Goal: Task Accomplishment & Management: Complete application form

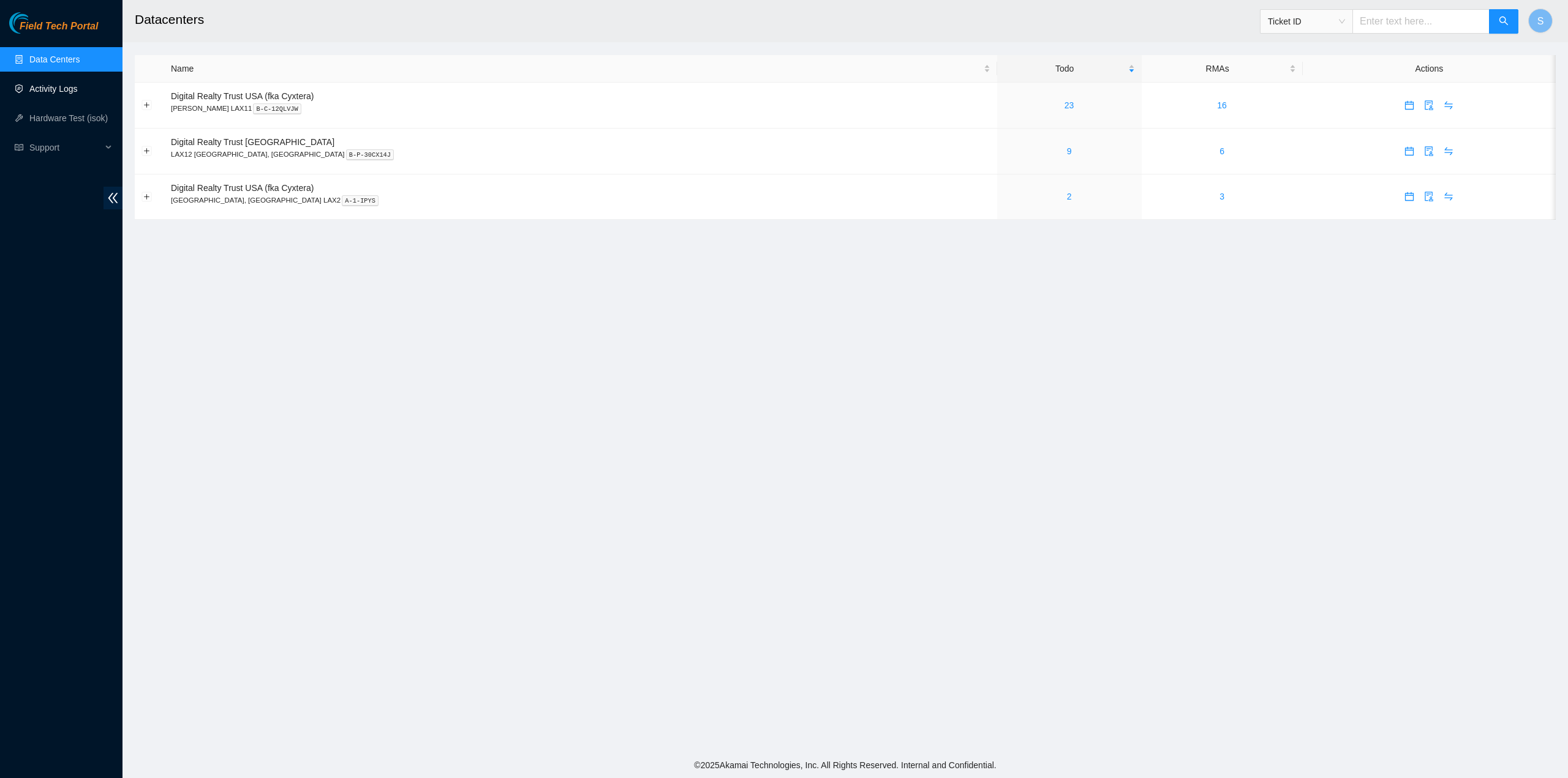
drag, startPoint x: 47, startPoint y: 65, endPoint x: 39, endPoint y: 88, distance: 24.4
click at [47, 65] on link "Data Centers" at bounding box center [55, 60] width 51 height 10
click at [39, 87] on link "Activity Logs" at bounding box center [54, 88] width 49 height 10
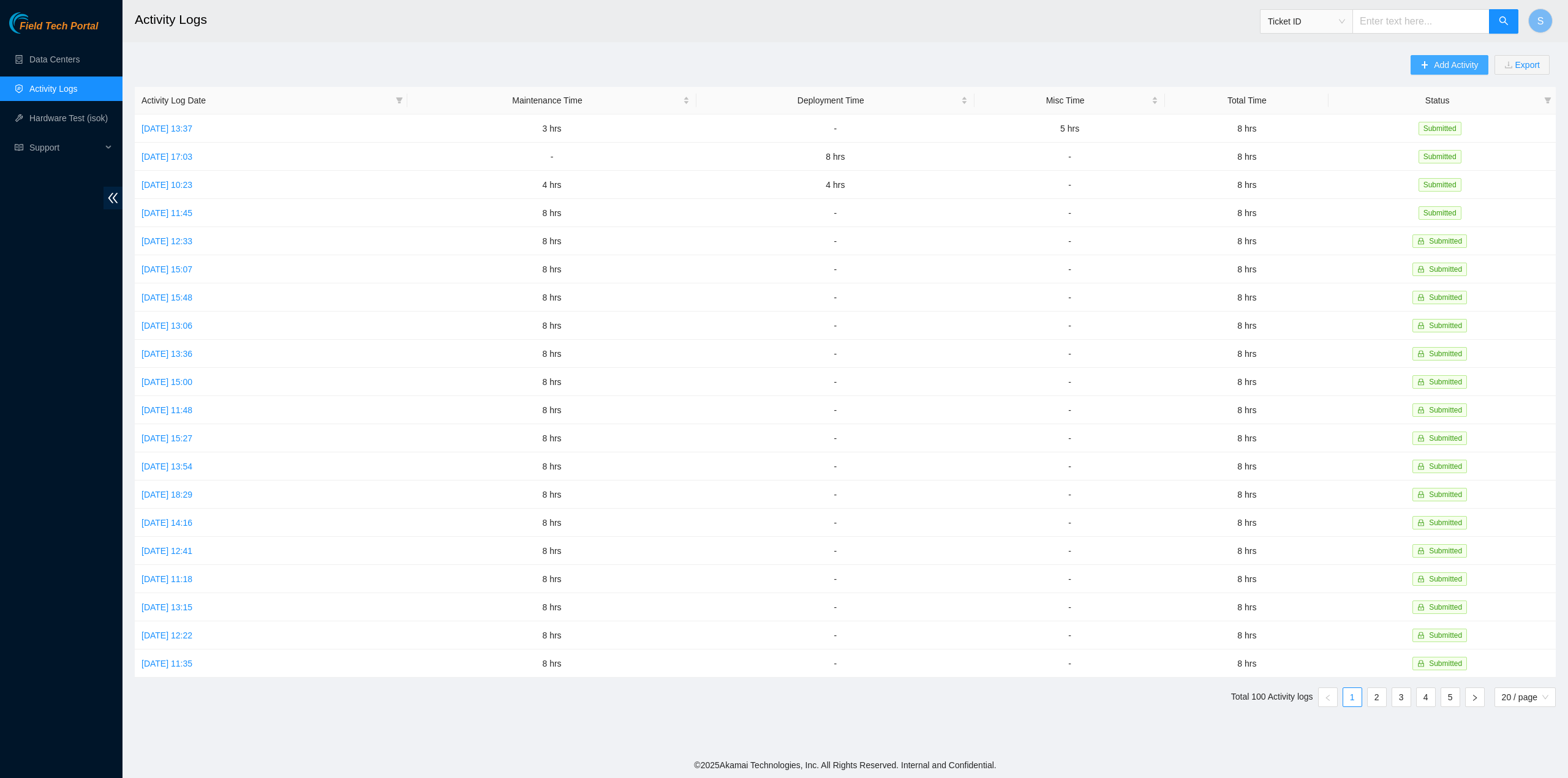
click at [1446, 67] on span "Add Activity" at bounding box center [1456, 66] width 44 height 14
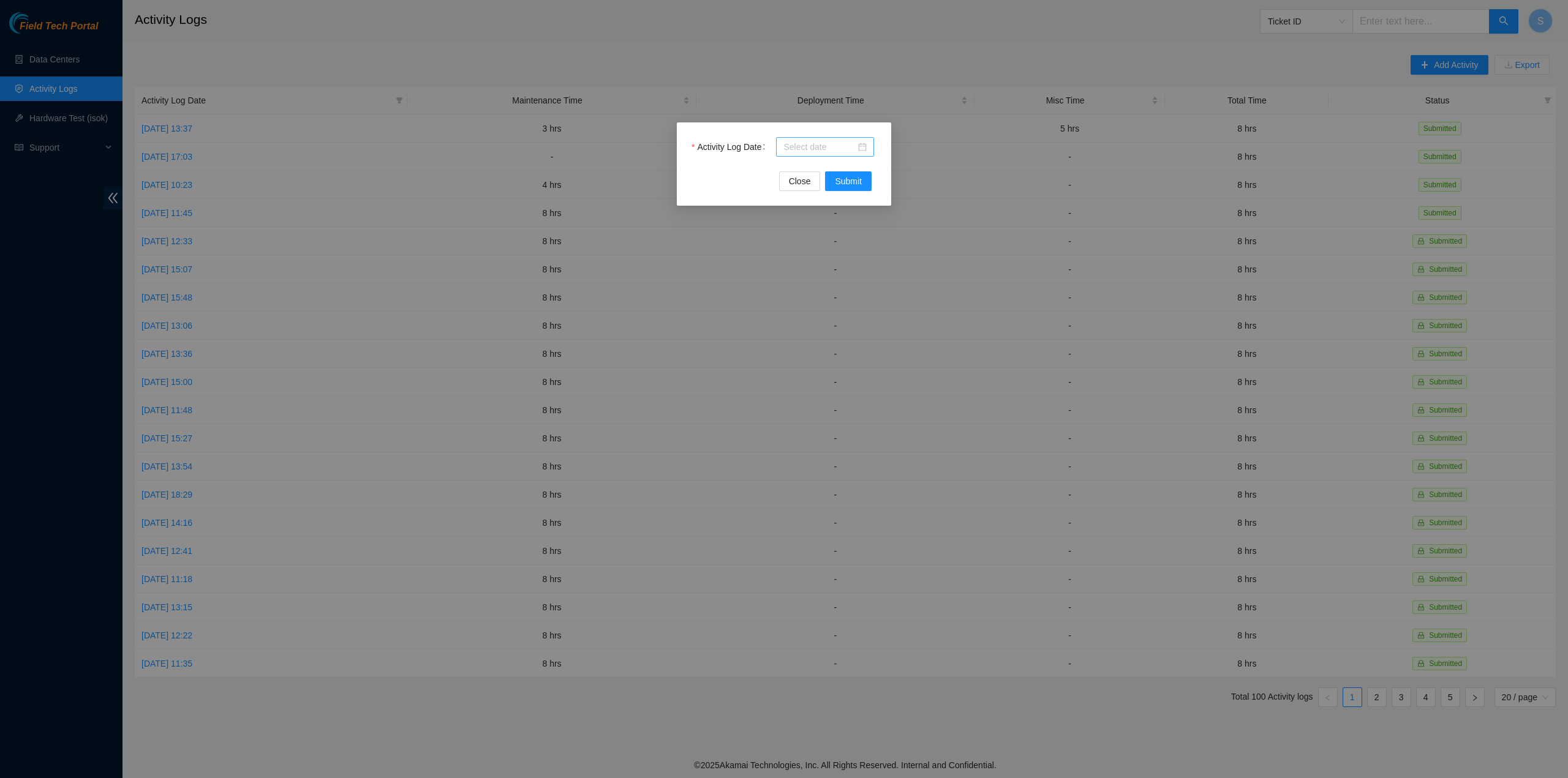
click at [834, 148] on input "Activity Log Date" at bounding box center [819, 147] width 73 height 14
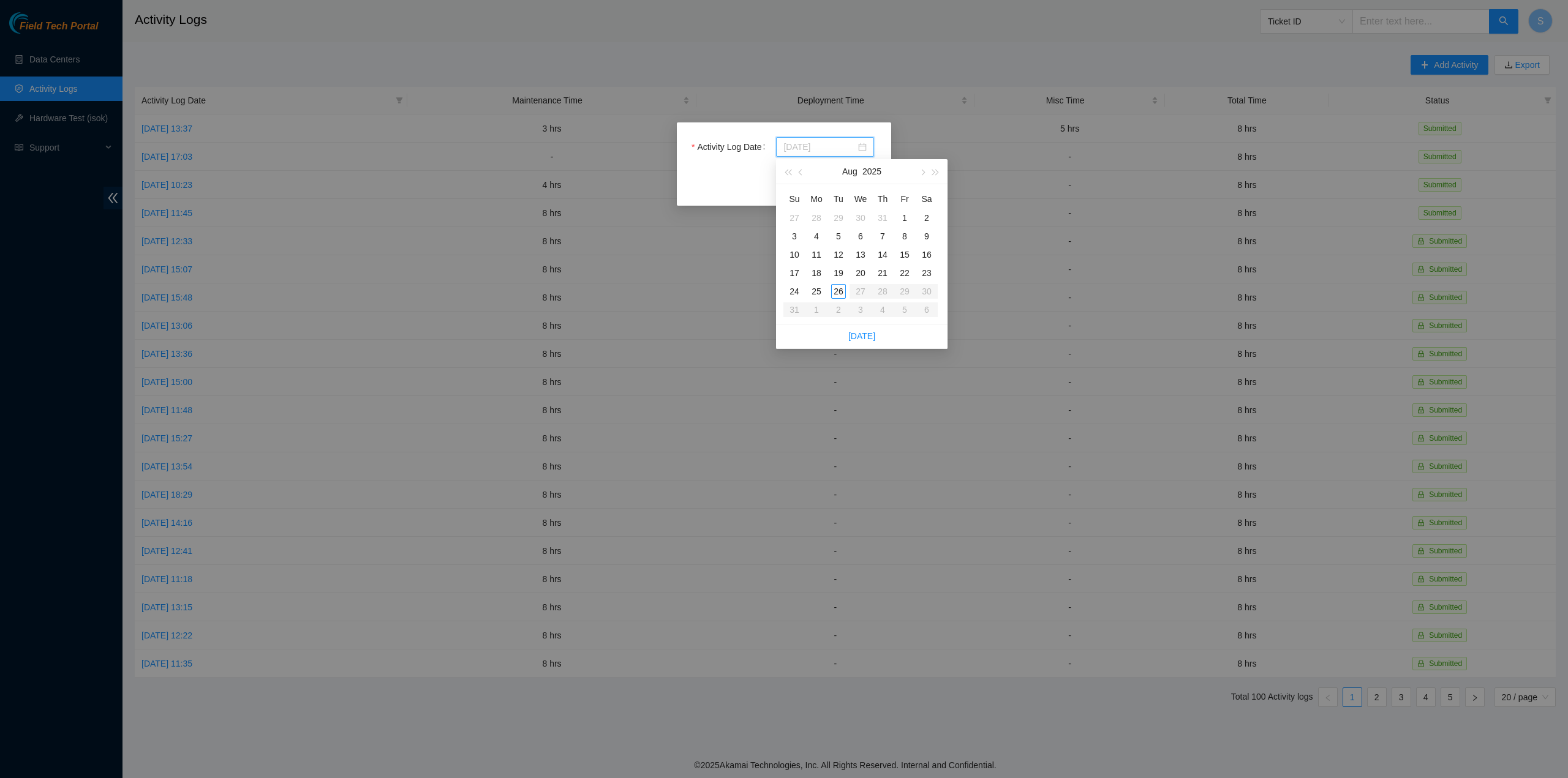
type input "[DATE]"
click at [841, 292] on div "26" at bounding box center [838, 291] width 15 height 15
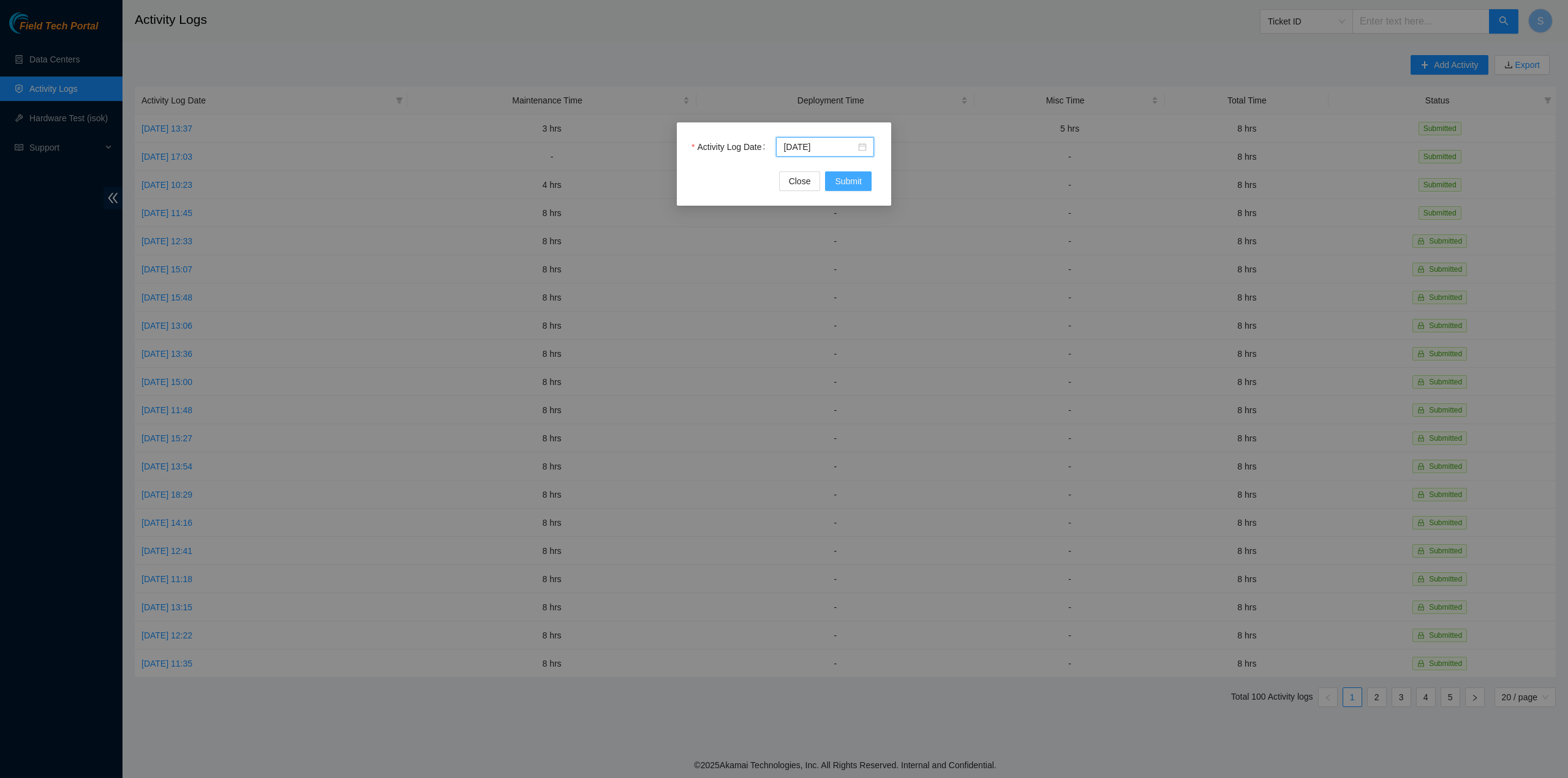
click at [851, 186] on span "Submit" at bounding box center [848, 182] width 27 height 14
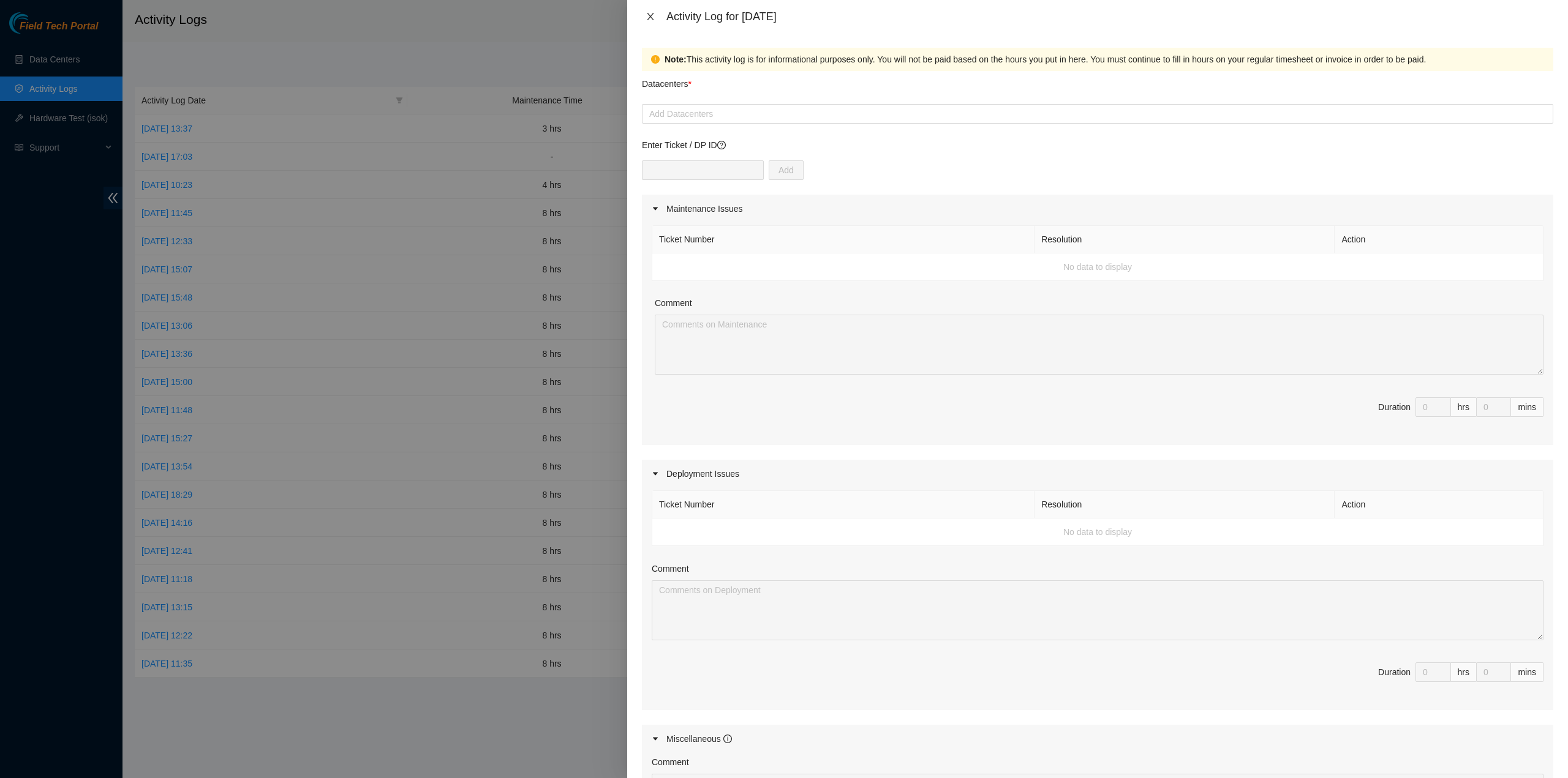
click at [658, 16] on div "Activity Log for [DATE]" at bounding box center [1097, 17] width 911 height 14
click at [646, 13] on icon "close" at bounding box center [651, 17] width 10 height 10
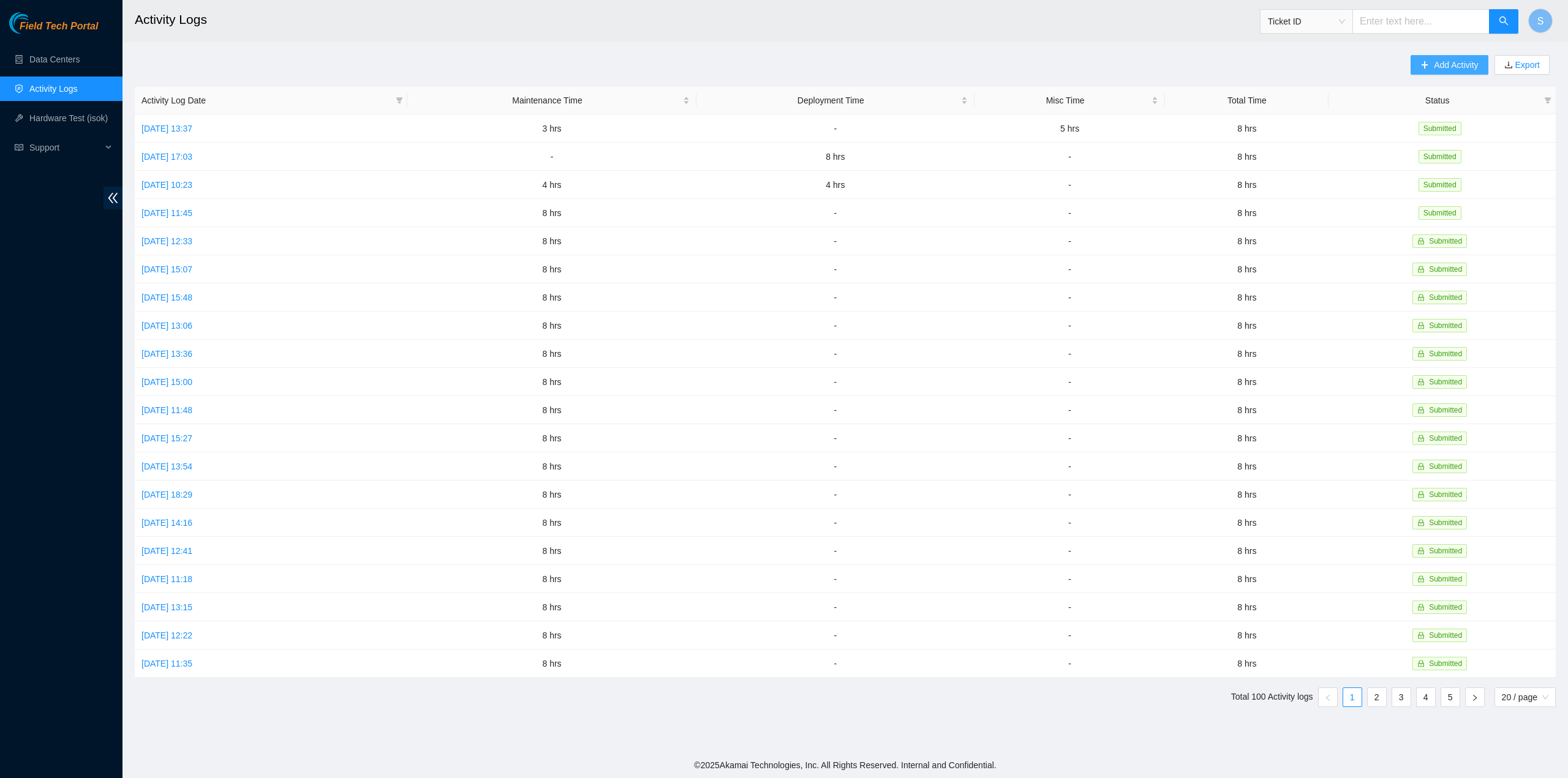
click at [1438, 71] on span "Add Activity" at bounding box center [1456, 66] width 44 height 14
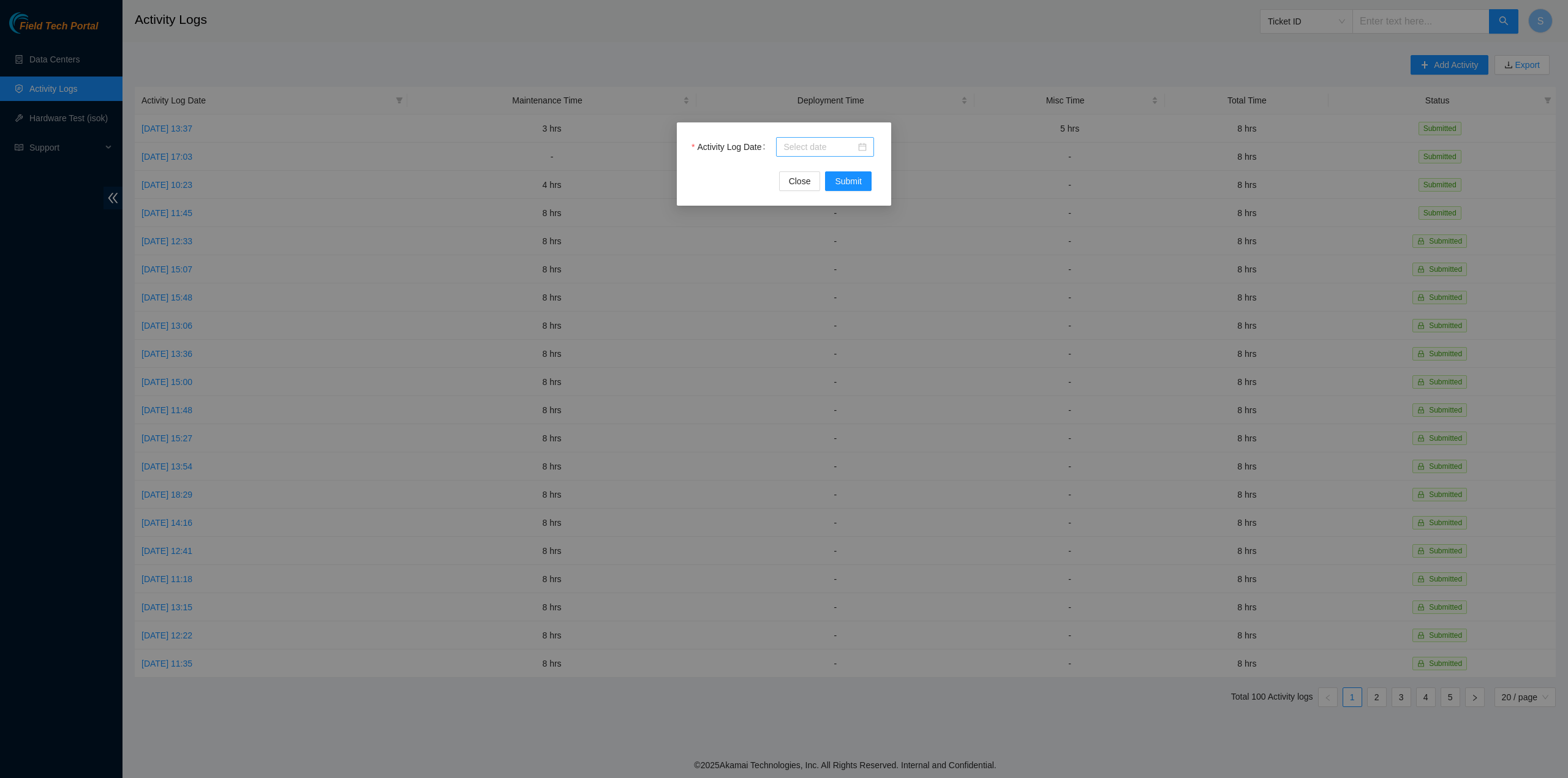
drag, startPoint x: 822, startPoint y: 140, endPoint x: 828, endPoint y: 147, distance: 9.2
click at [825, 142] on div at bounding box center [825, 147] width 98 height 20
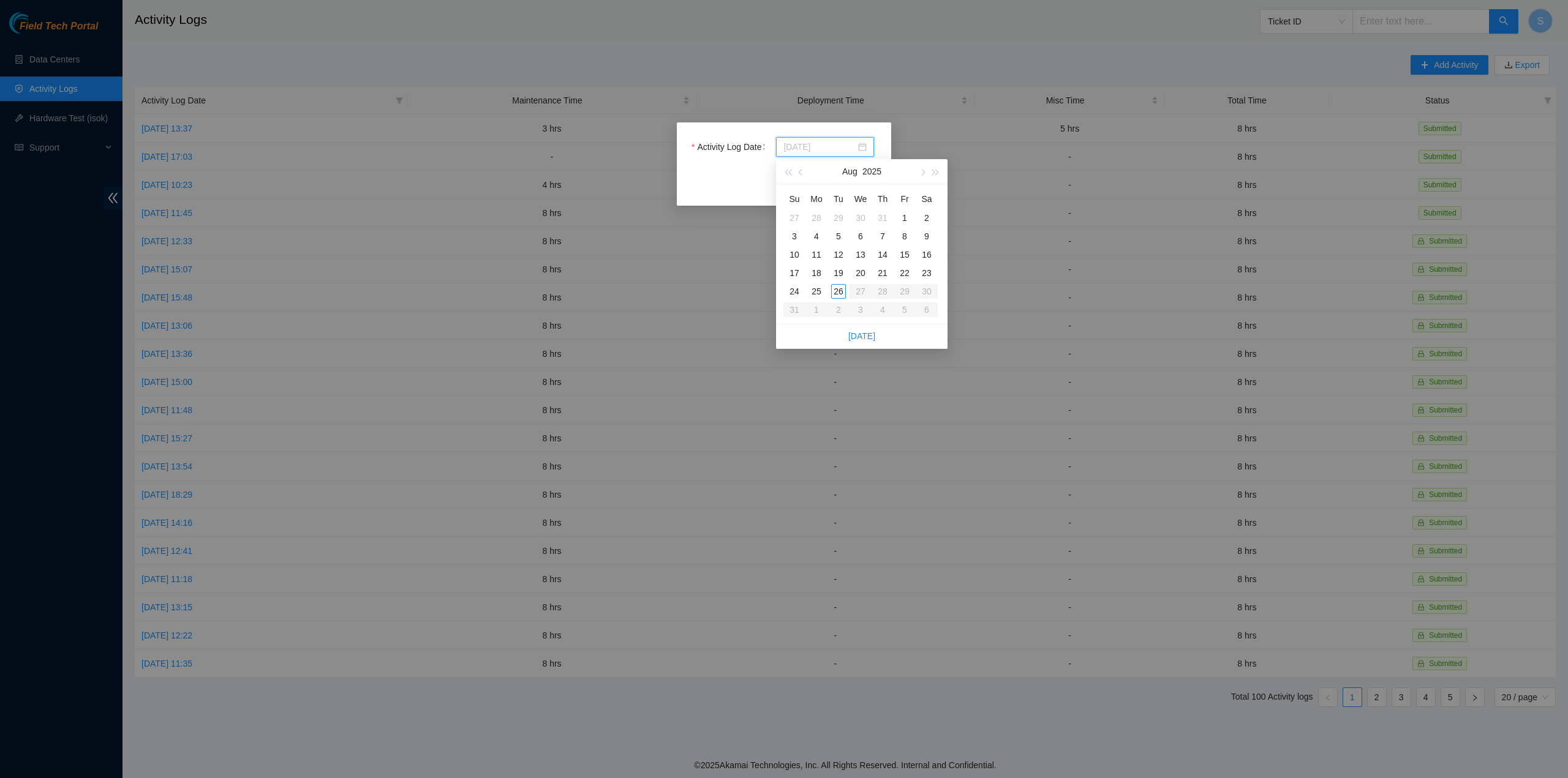
type input "[DATE]"
click at [831, 296] on td "26" at bounding box center [839, 291] width 22 height 18
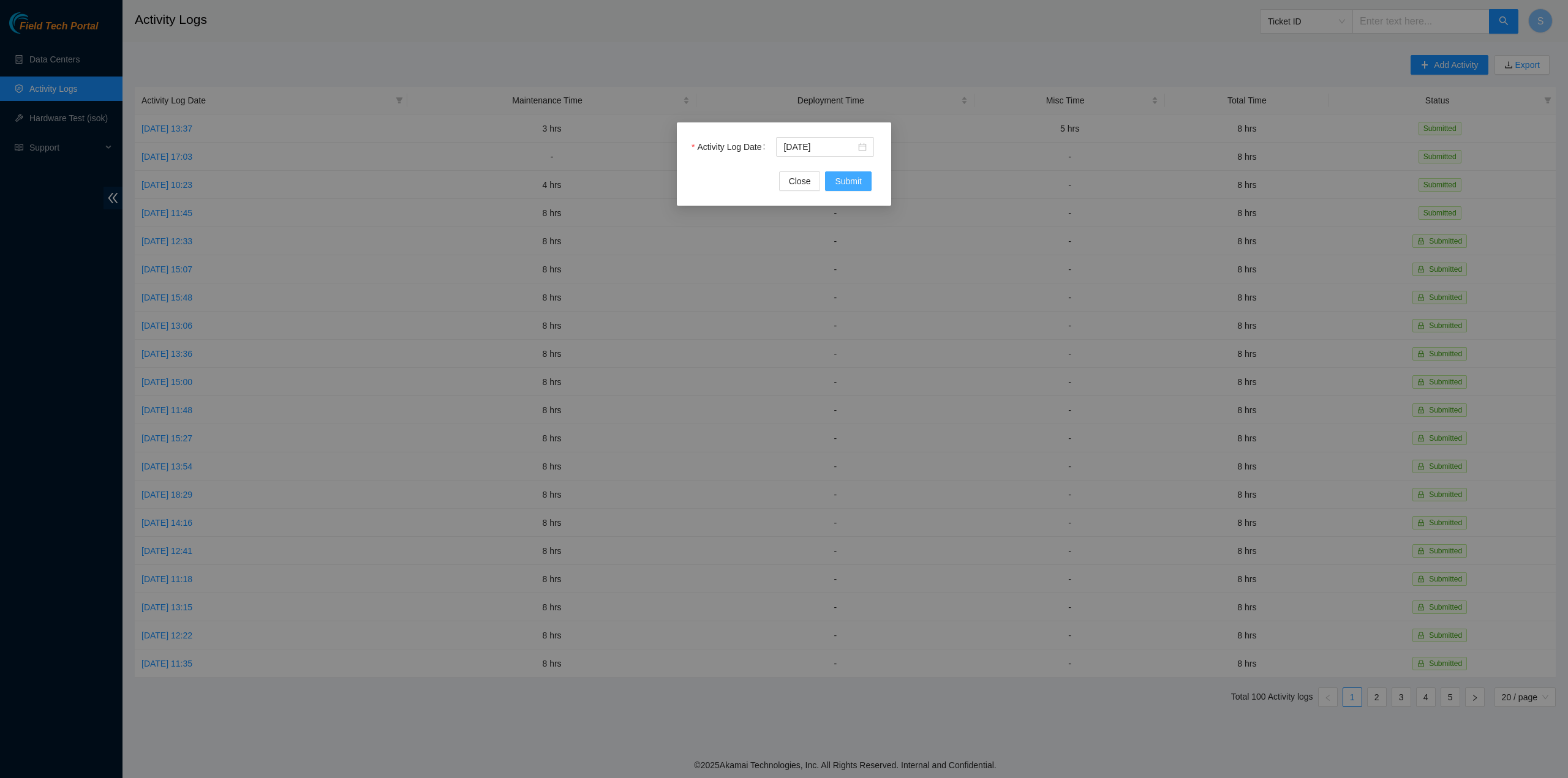
click at [861, 182] on span "Submit" at bounding box center [848, 182] width 27 height 14
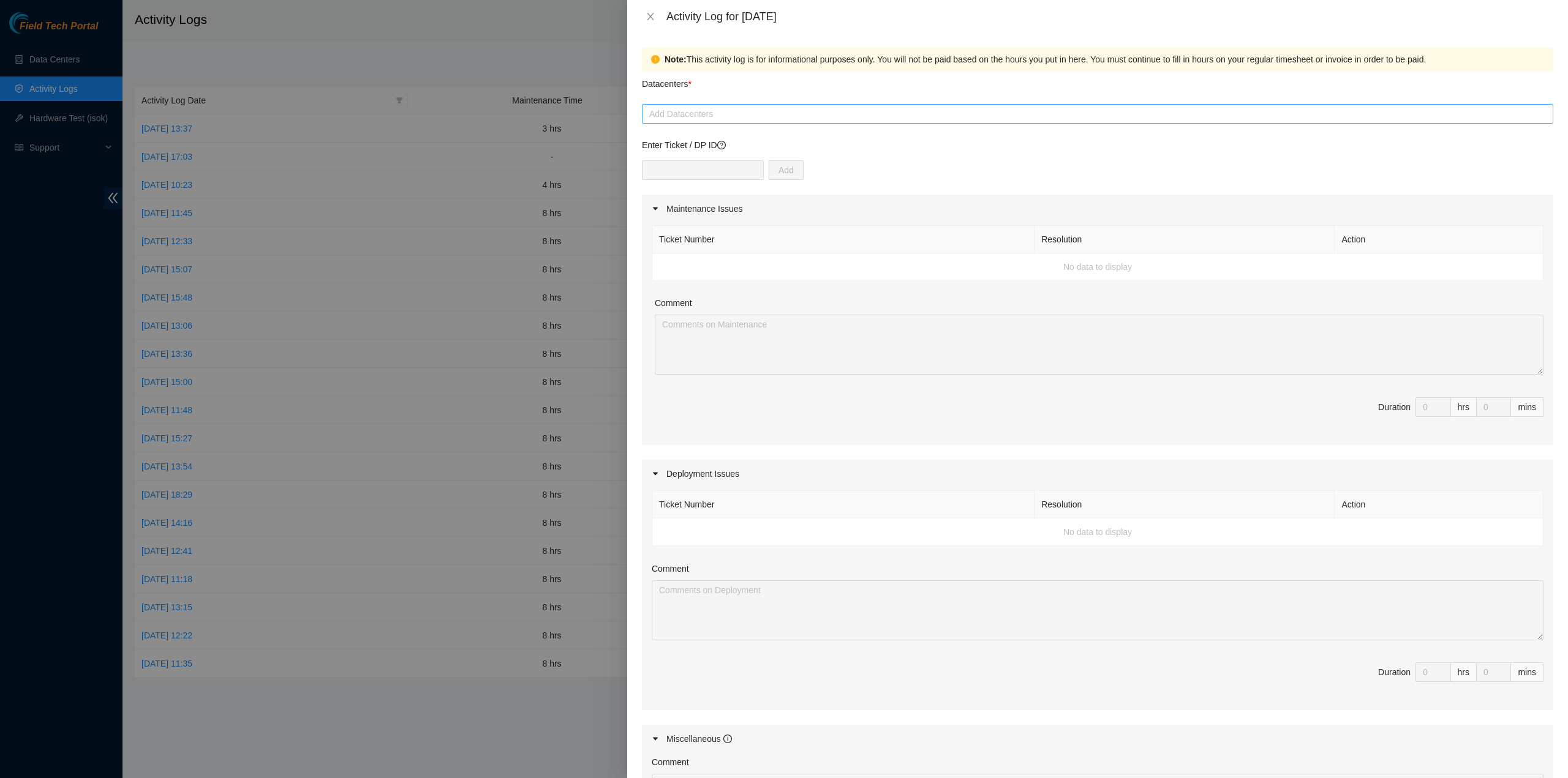
click at [736, 110] on div at bounding box center [1097, 113] width 905 height 15
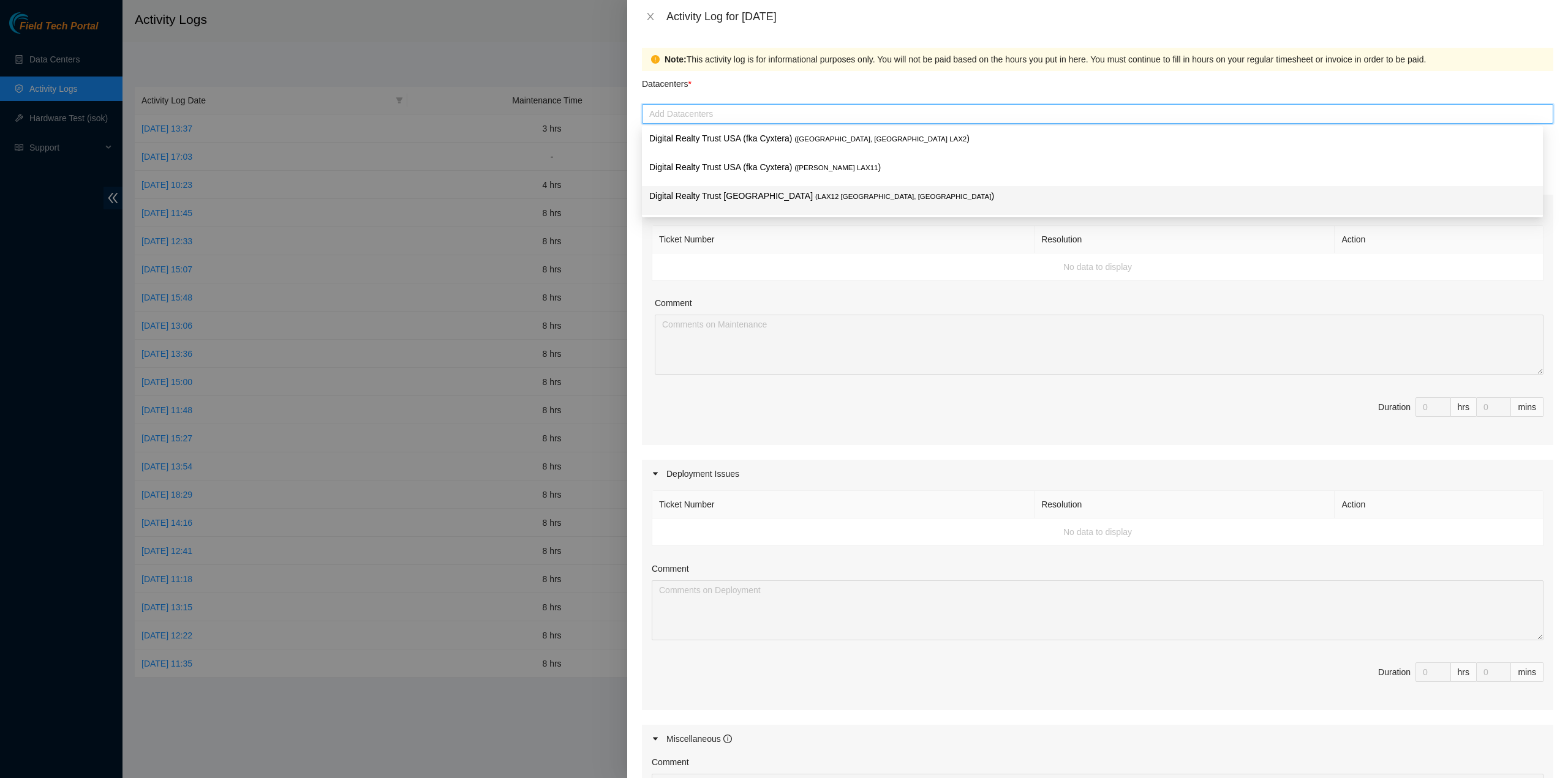
click at [782, 191] on p "Digital Realty Trust [GEOGRAPHIC_DATA] ( LAX12 [GEOGRAPHIC_DATA], [GEOGRAPHIC_D…" at bounding box center [1092, 196] width 886 height 14
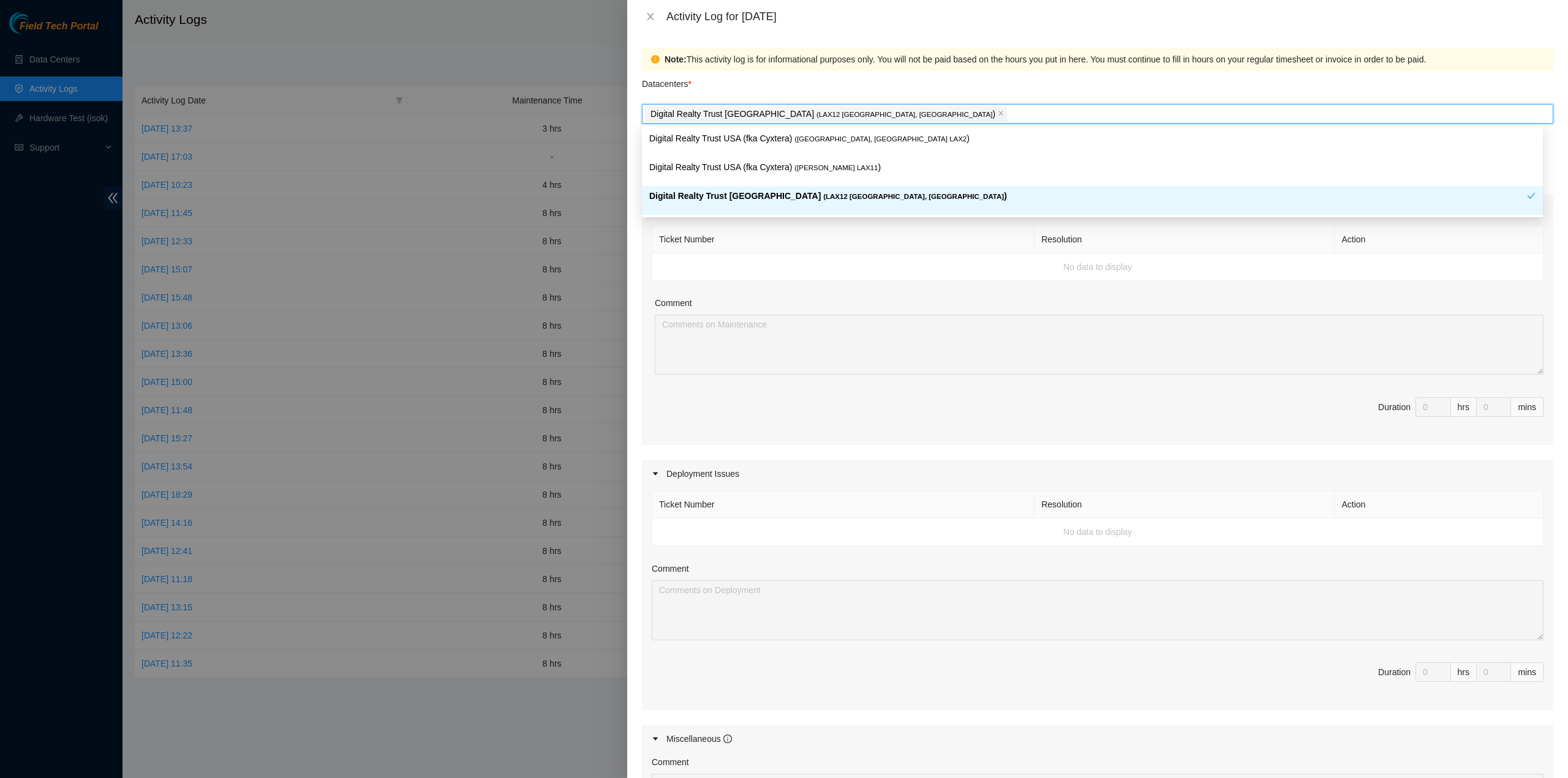
click at [911, 233] on th "Ticket Number" at bounding box center [843, 239] width 383 height 28
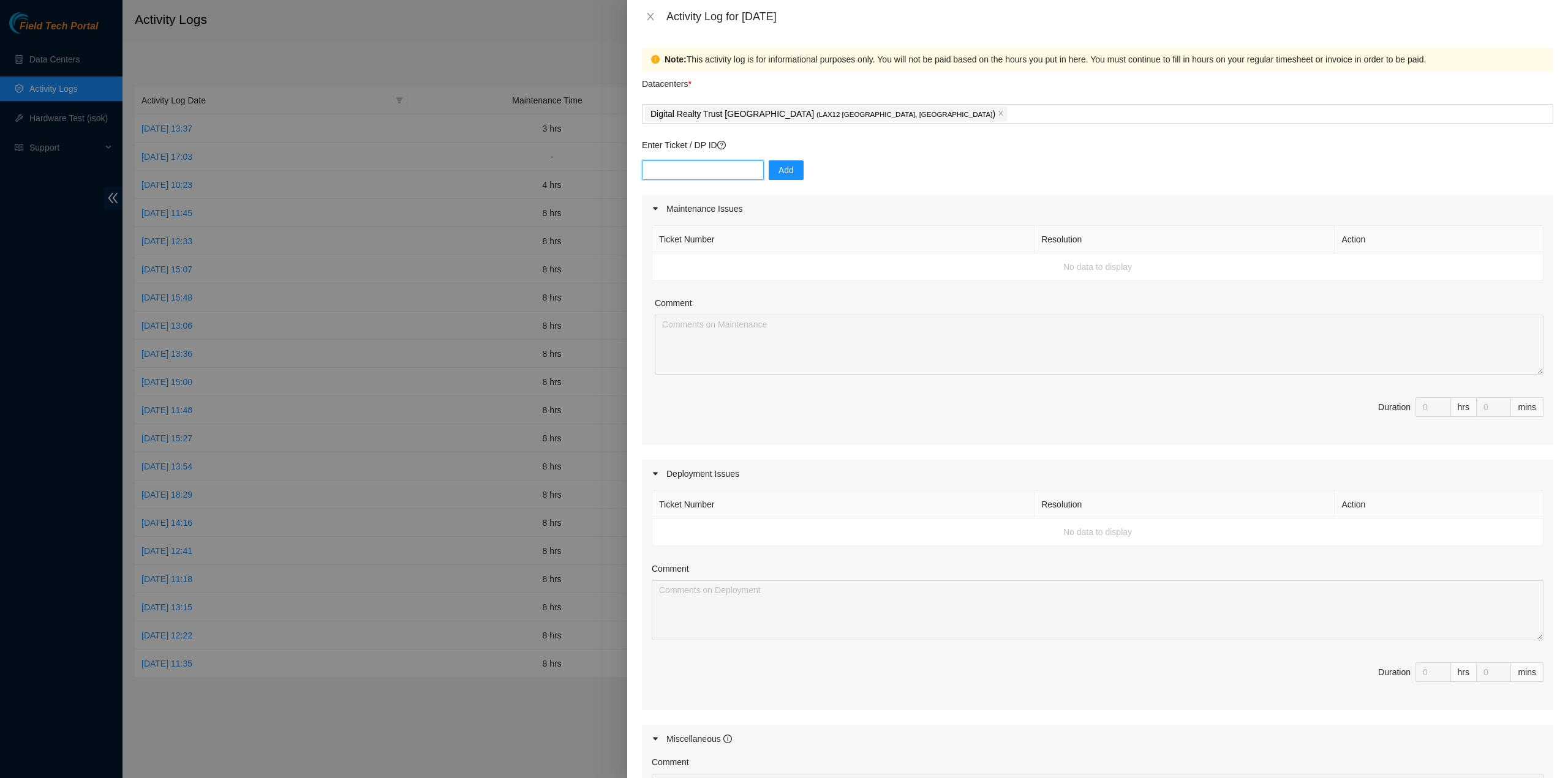
click at [726, 173] on input "text" at bounding box center [703, 170] width 122 height 20
type input "DP80842"
click at [788, 165] on button "Add" at bounding box center [786, 170] width 35 height 20
click at [729, 177] on input "text" at bounding box center [703, 170] width 122 height 20
click at [964, 117] on div "Digital Realty Trust [GEOGRAPHIC_DATA] ( LAX12 [GEOGRAPHIC_DATA], [GEOGRAPHIC_D…" at bounding box center [1097, 113] width 905 height 17
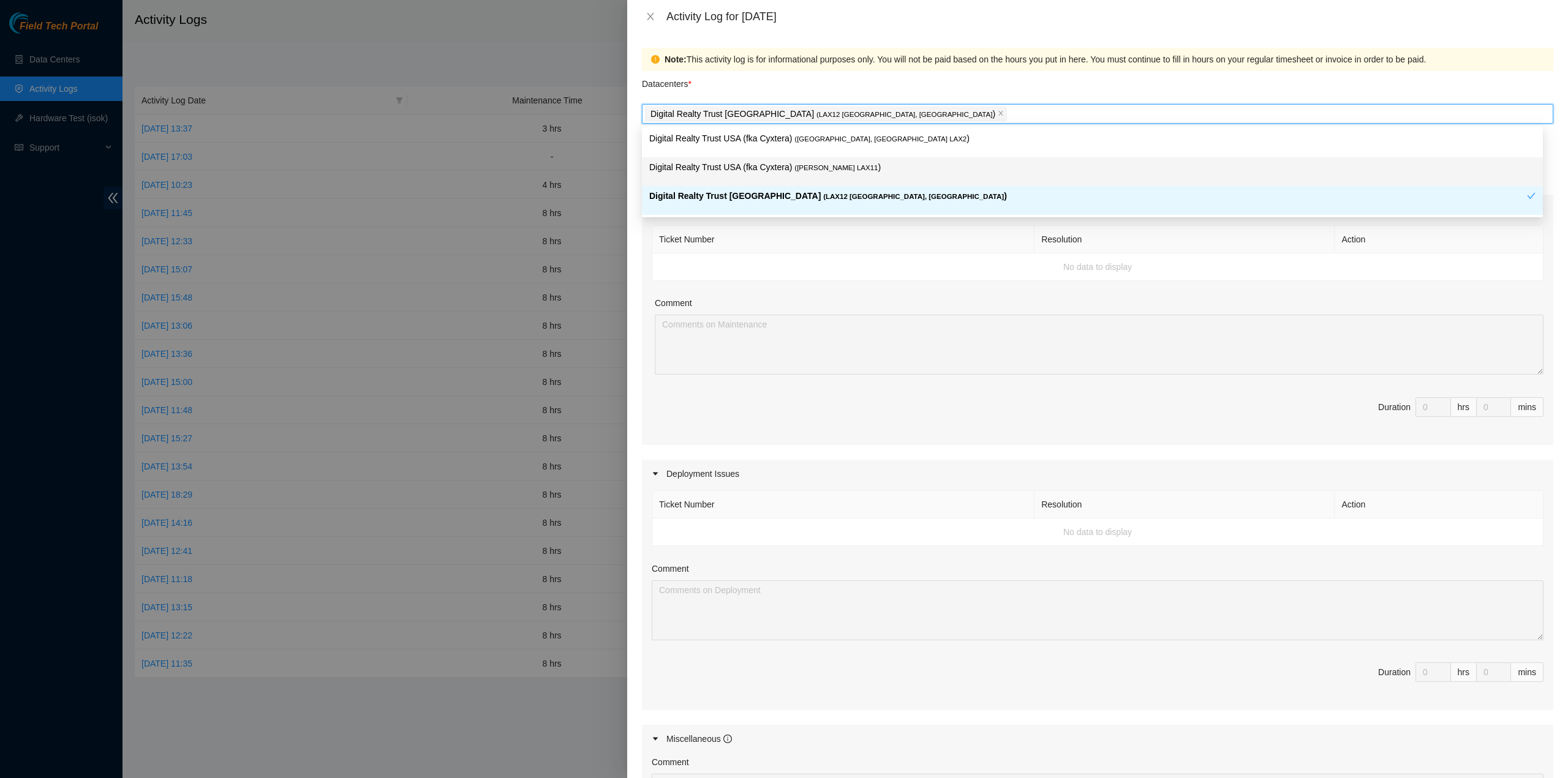
click at [800, 170] on span "( [PERSON_NAME] LAX11" at bounding box center [836, 167] width 83 height 7
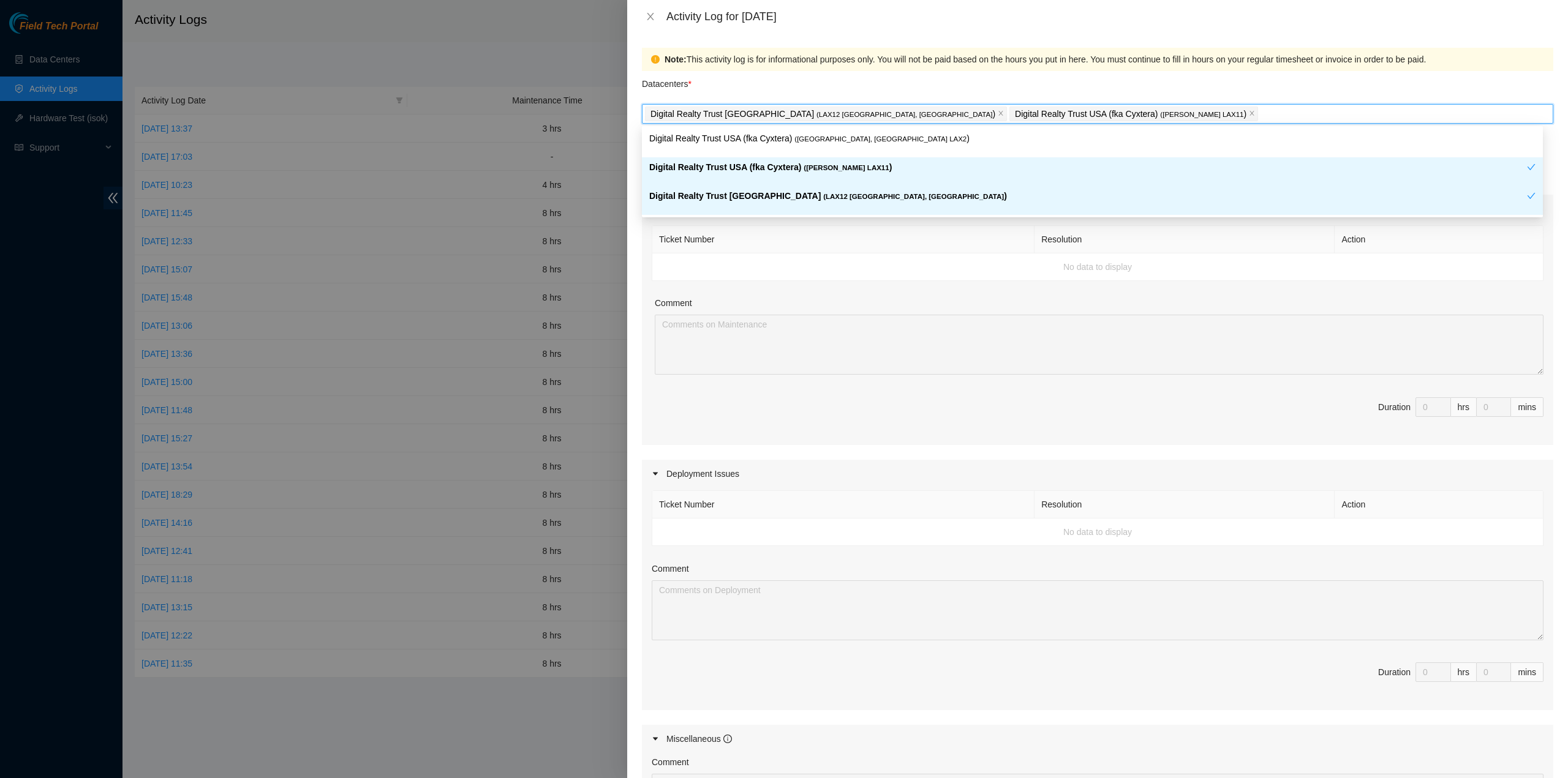
click at [823, 198] on span "( LAX12 [GEOGRAPHIC_DATA], [GEOGRAPHIC_DATA]" at bounding box center [913, 196] width 181 height 7
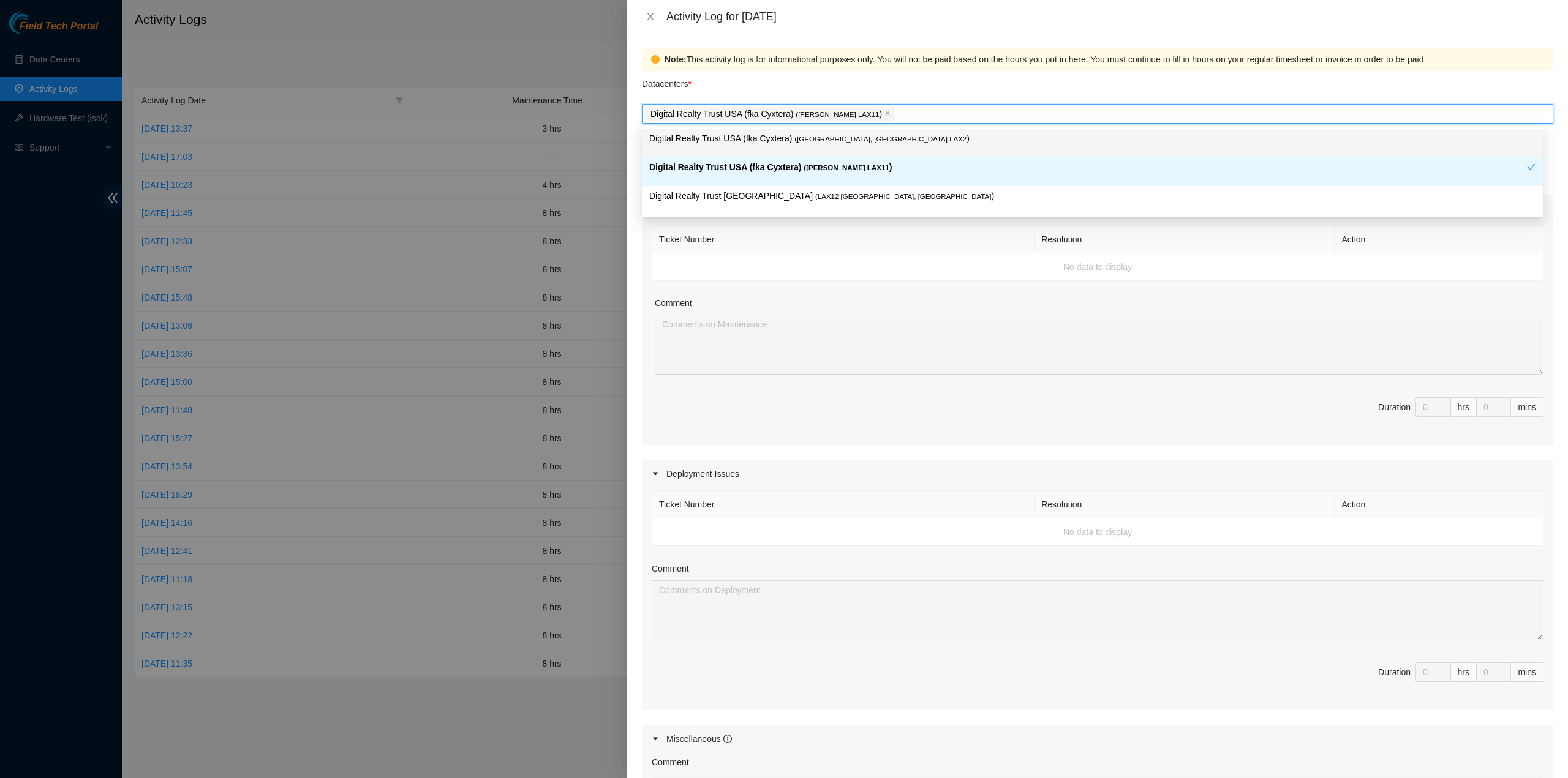
click at [884, 114] on icon "close" at bounding box center [887, 113] width 6 height 6
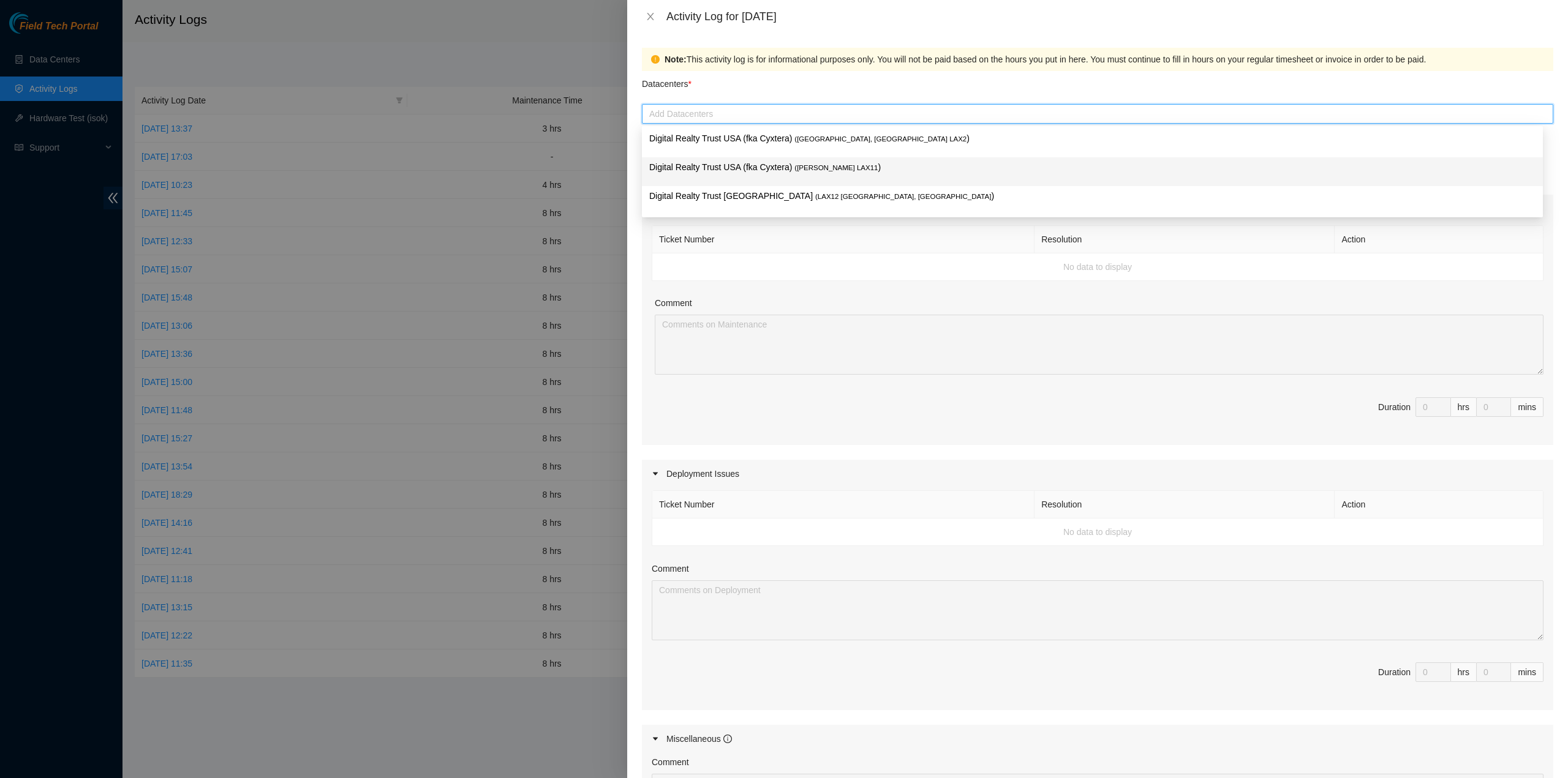
click at [802, 160] on div "Digital Realty Trust USA (fka Cyxtera) ( [PERSON_NAME] LAX11 )" at bounding box center [1092, 171] width 901 height 29
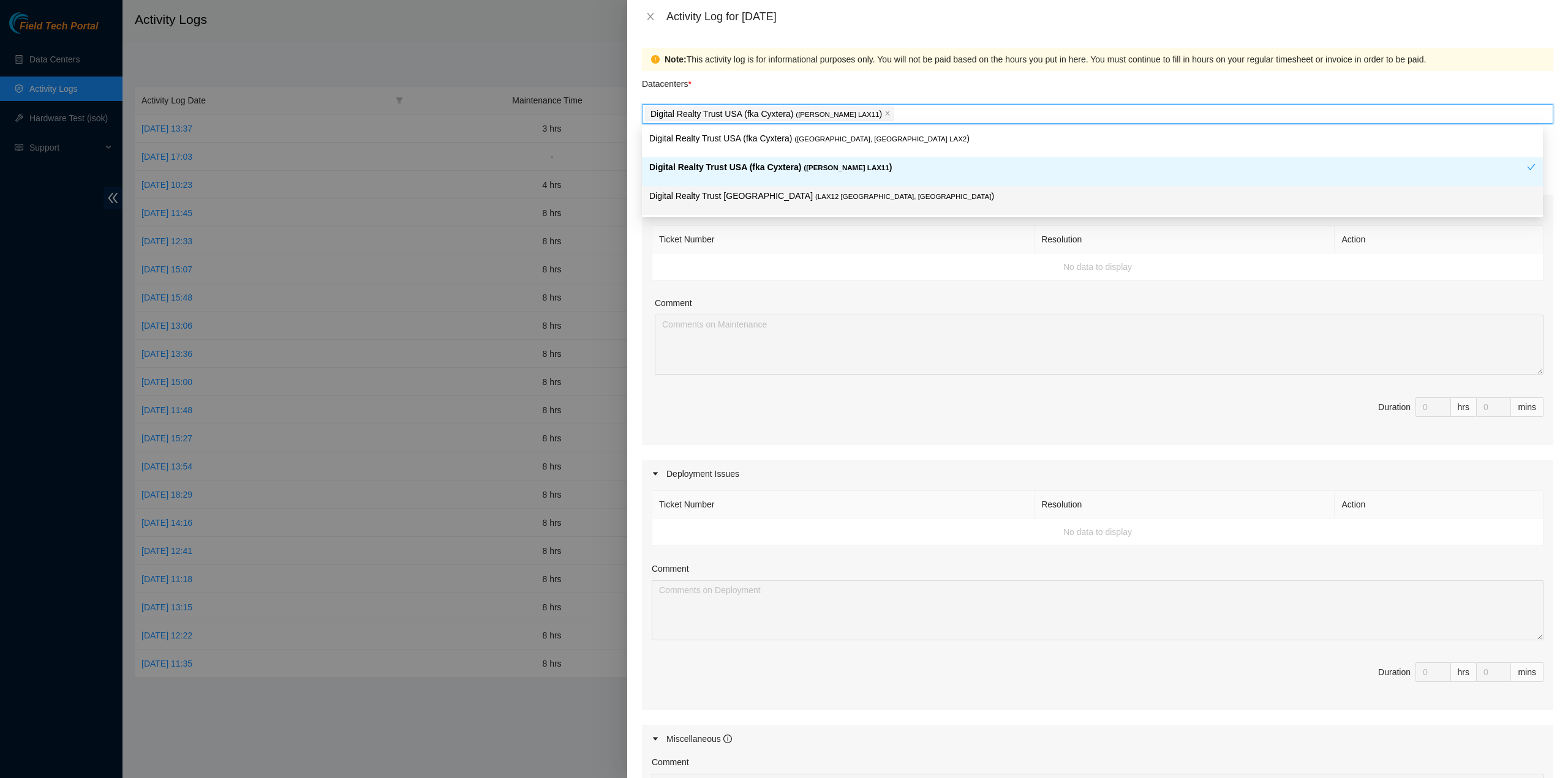
click at [831, 222] on div "Maintenance Issues" at bounding box center [1097, 209] width 911 height 28
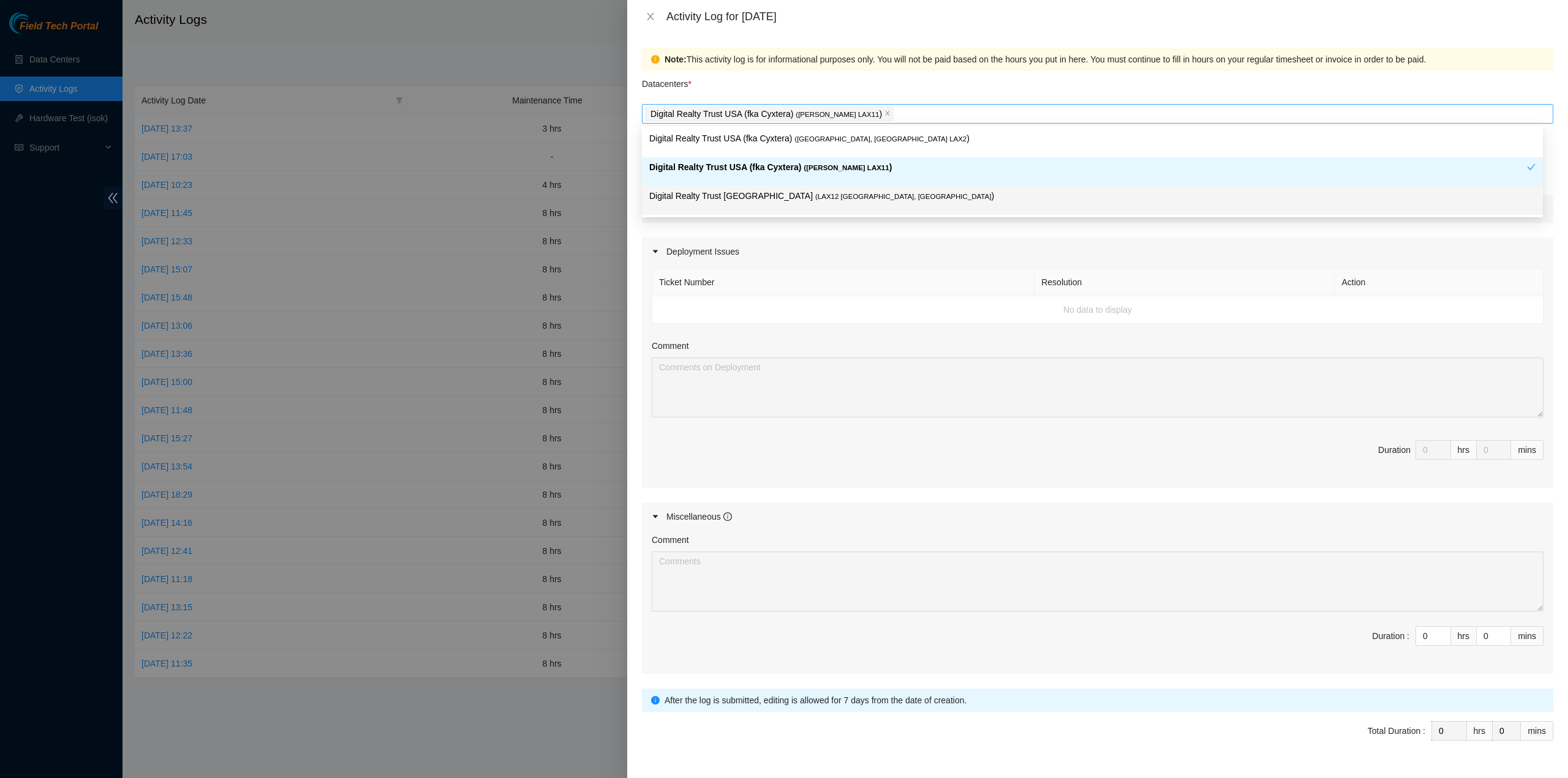
click at [877, 109] on div "Digital Realty Trust USA (fka Cyxtera) ( [PERSON_NAME] LAX11 )" at bounding box center [1097, 113] width 905 height 17
click at [815, 196] on span "( LAX12 [GEOGRAPHIC_DATA], [GEOGRAPHIC_DATA]" at bounding box center [902, 196] width 176 height 7
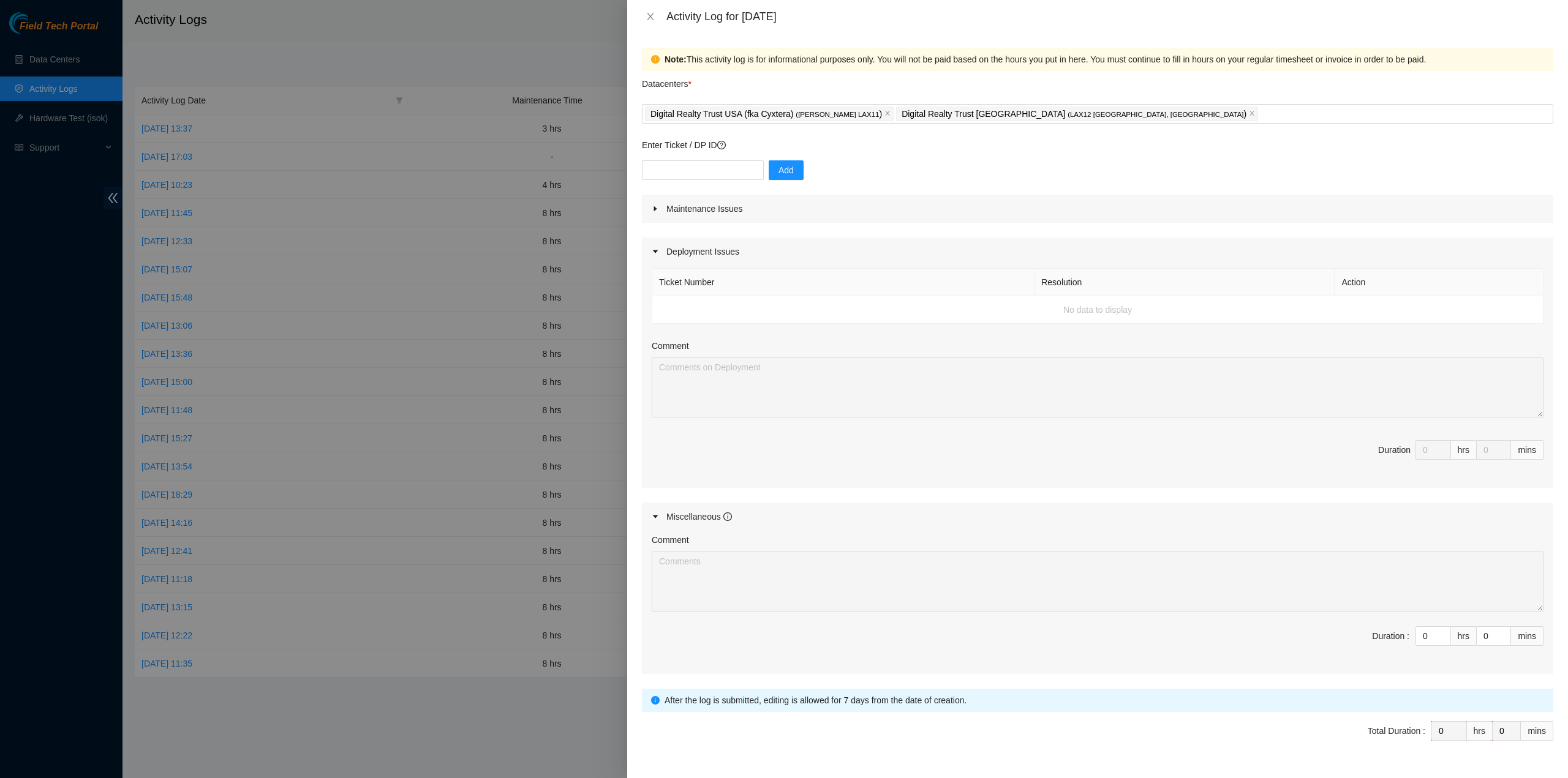
drag, startPoint x: 906, startPoint y: 228, endPoint x: 891, endPoint y: 228, distance: 15.0
click at [906, 229] on div "Maintenance Issues Ticket Number Resolution Action No data to display Comment D…" at bounding box center [1097, 434] width 911 height 480
click at [722, 173] on input "text" at bounding box center [703, 170] width 122 height 20
type input "DP80842"
click at [781, 171] on span "Add" at bounding box center [785, 171] width 15 height 14
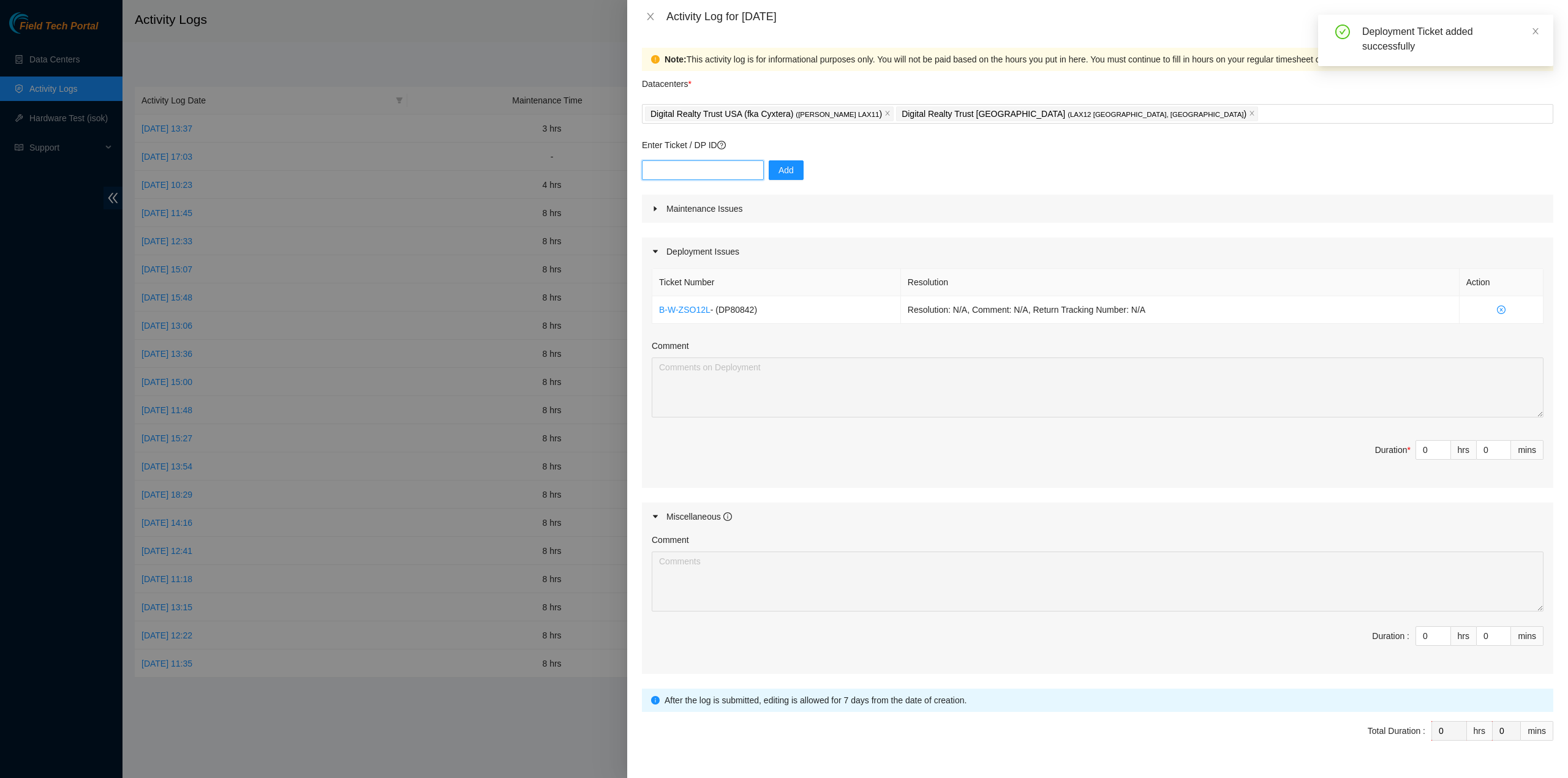
click at [717, 170] on input "text" at bounding box center [703, 170] width 122 height 20
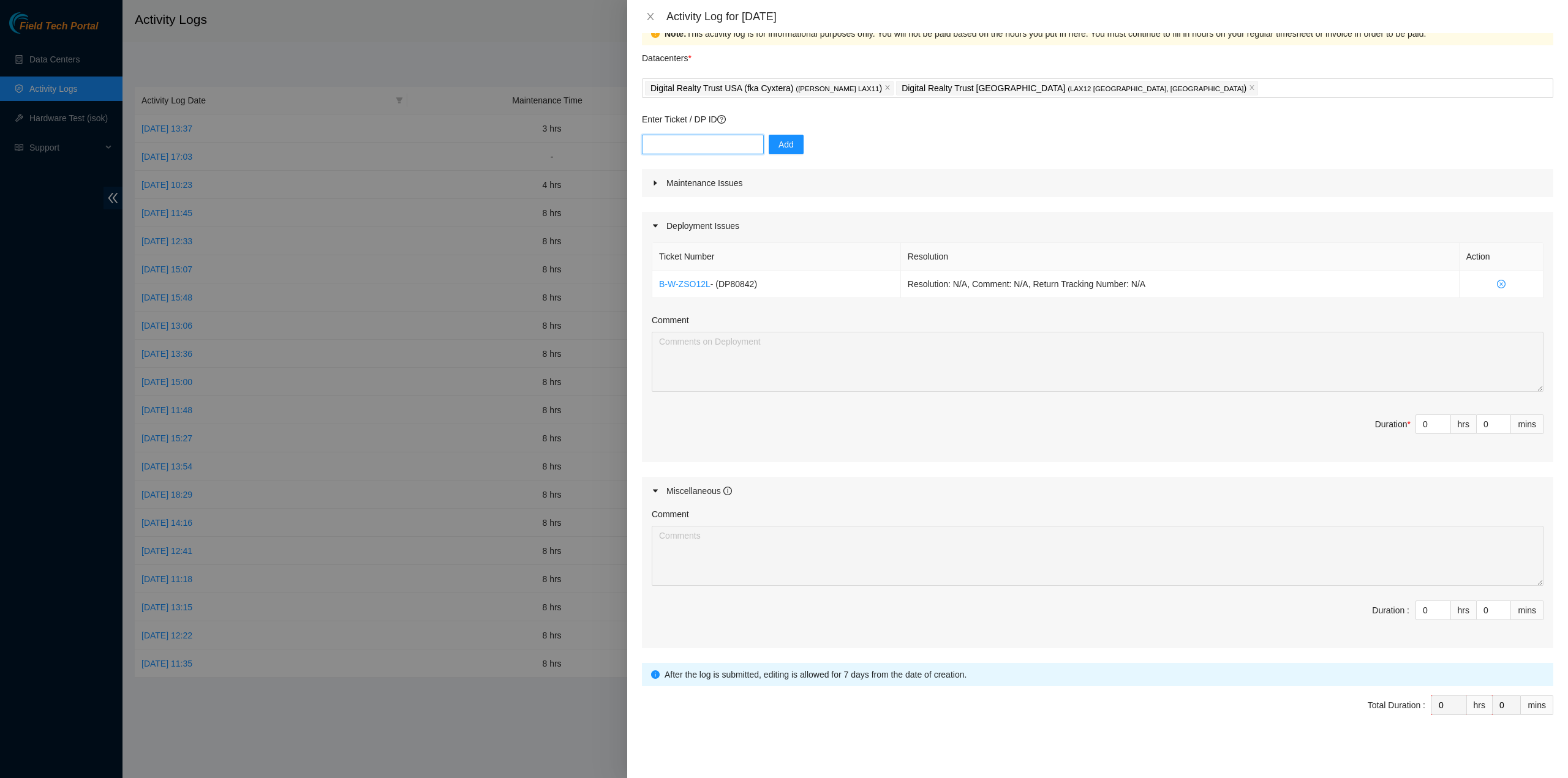
scroll to position [30, 0]
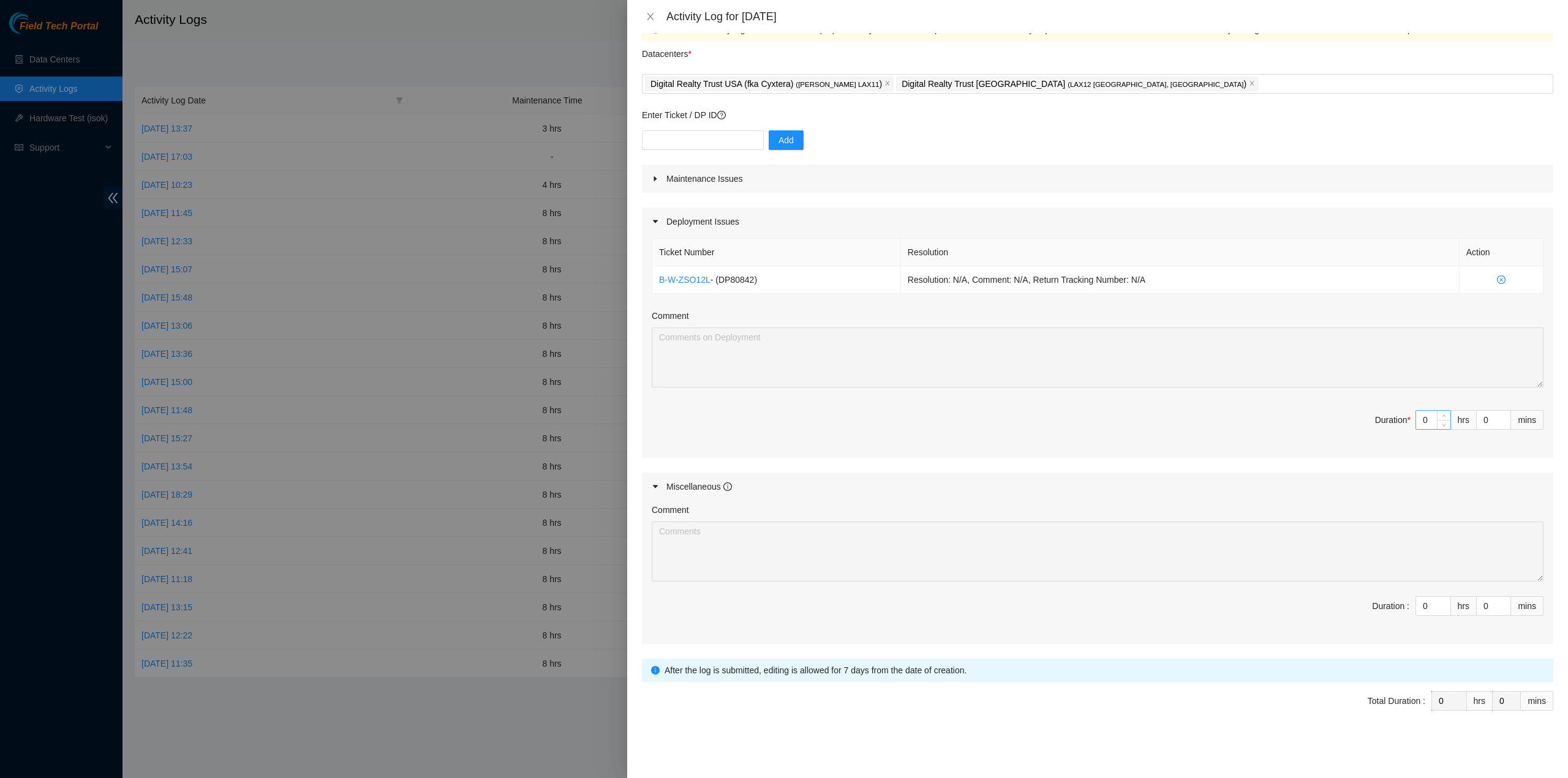
click at [1420, 421] on input "0" at bounding box center [1433, 420] width 35 height 18
type input "8"
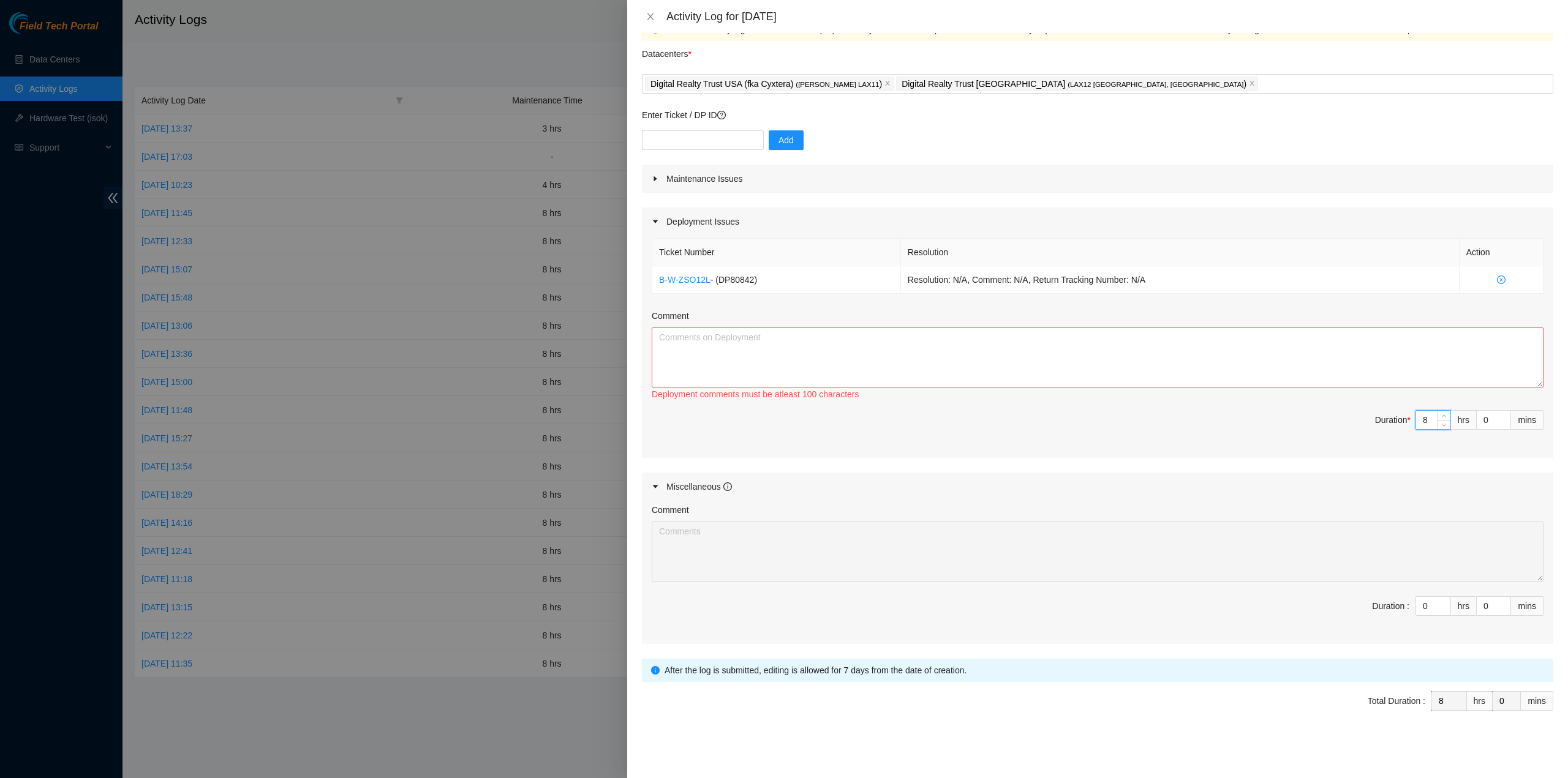
type input "8"
click at [1043, 341] on textarea "Comment" at bounding box center [1097, 358] width 891 height 60
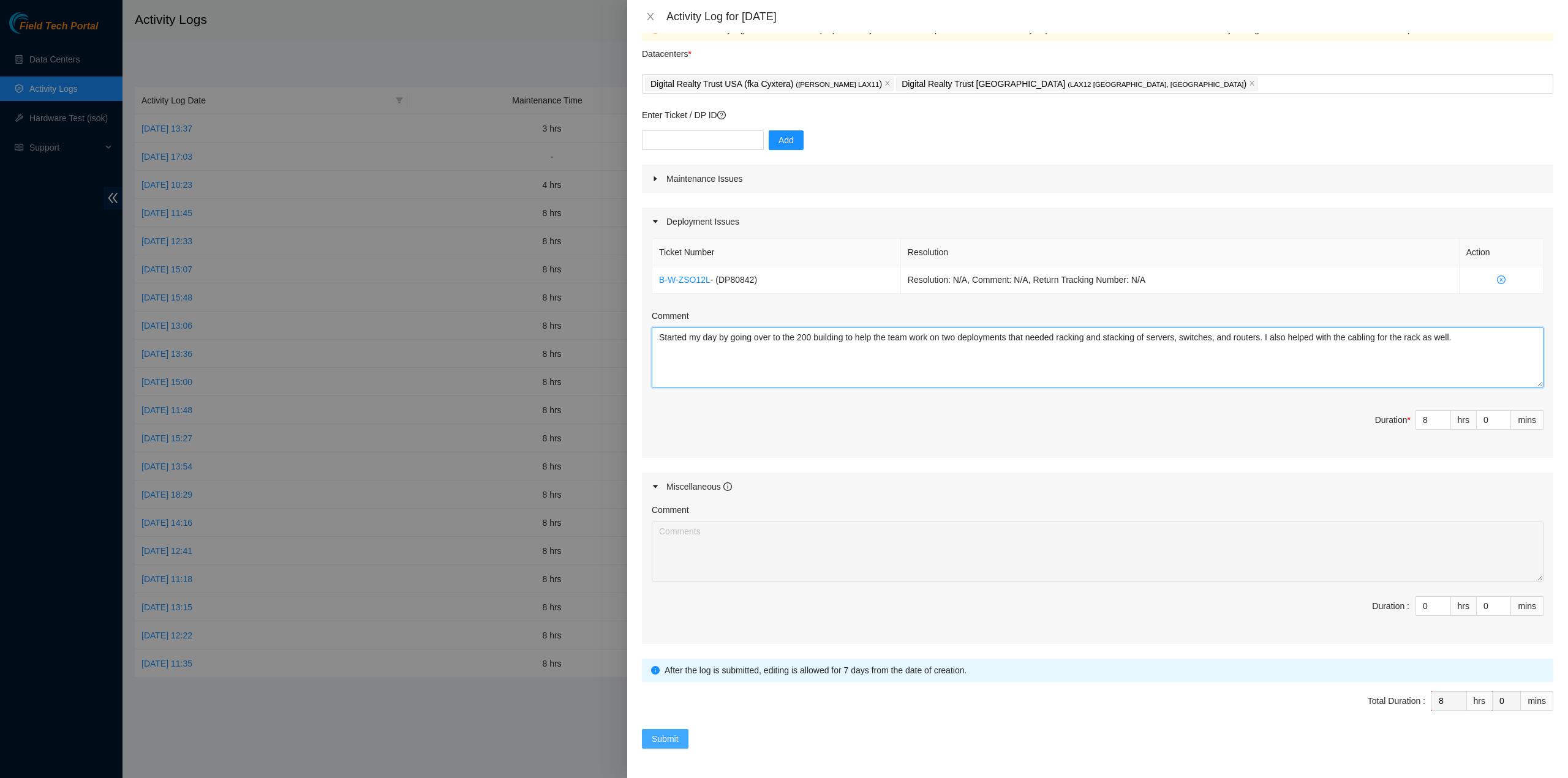
type textarea "Started my day by going over to the 200 building to help the team work on two d…"
click at [678, 737] on span "Submit" at bounding box center [665, 739] width 27 height 14
